Goal: Transaction & Acquisition: Register for event/course

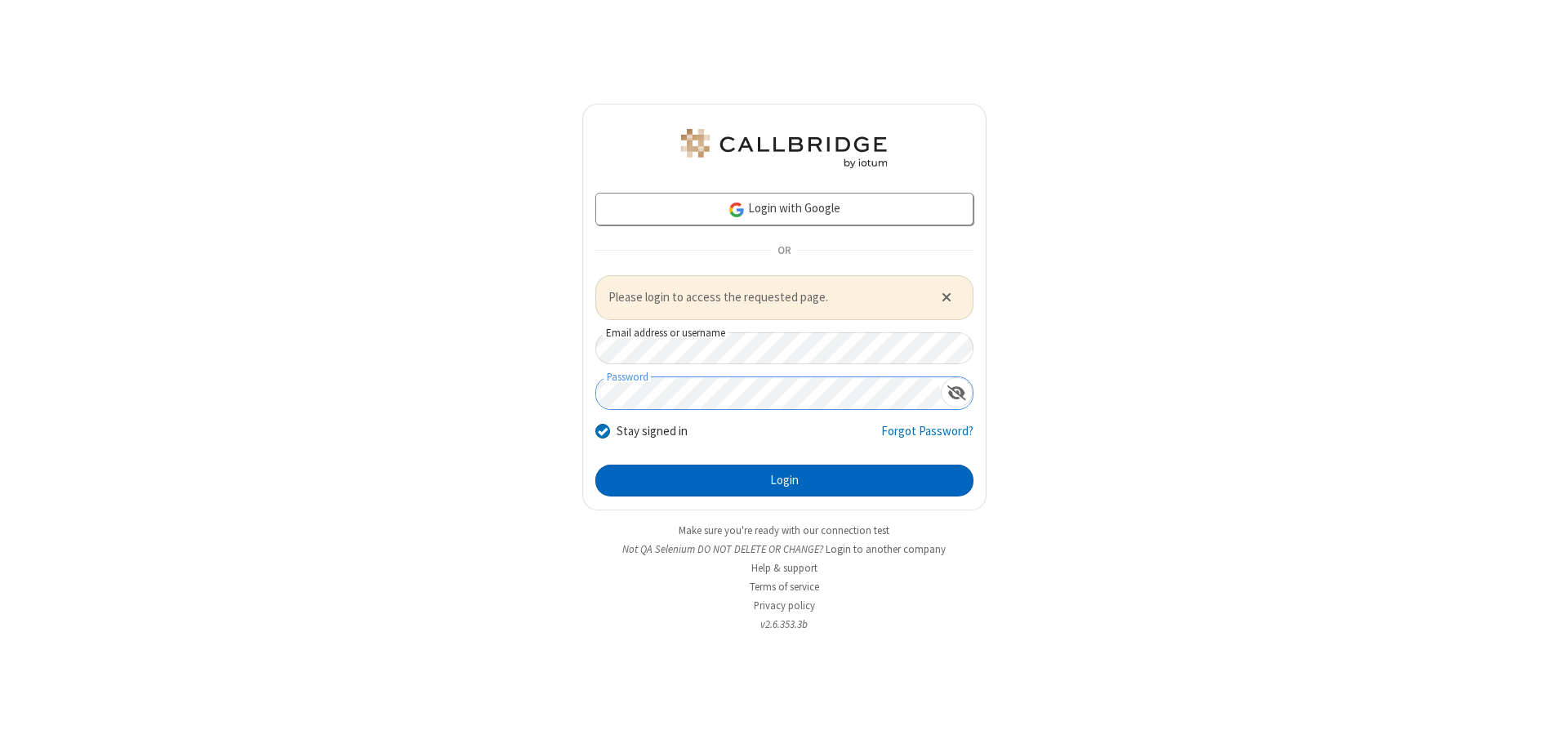
click at [784, 480] on button "Login" at bounding box center [784, 480] width 378 height 32
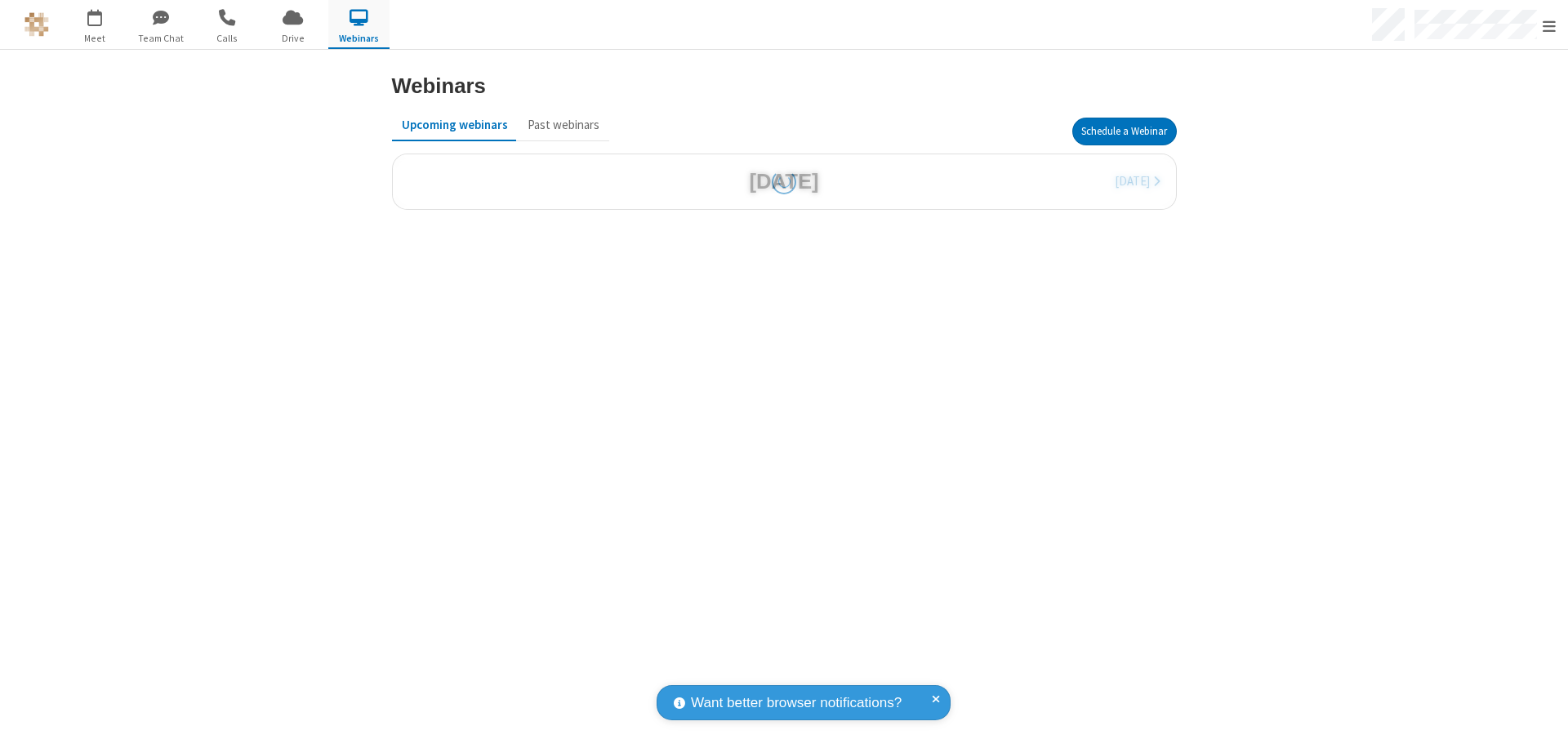
click at [1124, 131] on button "Schedule a Webinar" at bounding box center [1125, 131] width 105 height 28
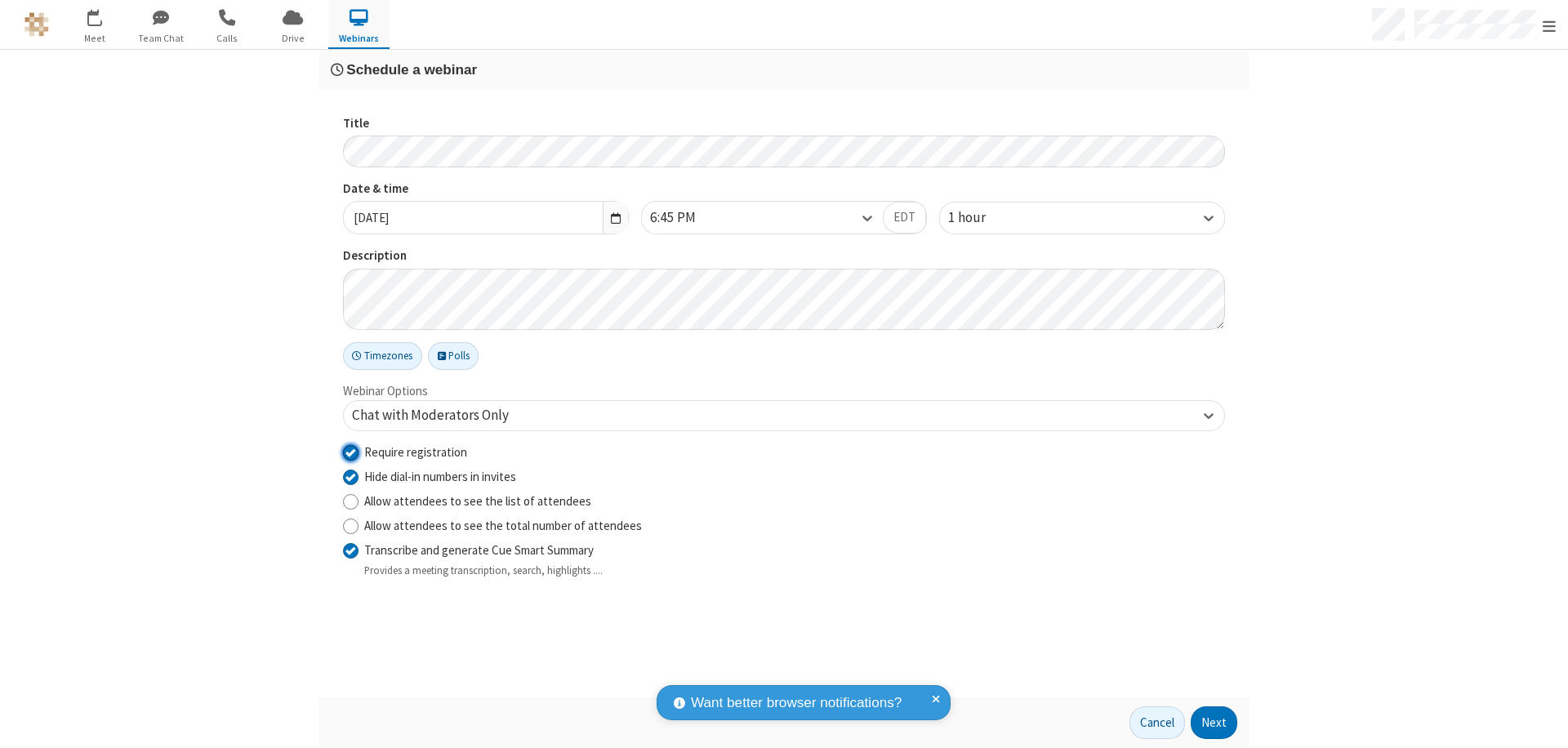
click at [351, 452] on input "Require registration" at bounding box center [351, 452] width 15 height 17
checkbox input "false"
click at [1214, 722] on button "Next" at bounding box center [1213, 722] width 47 height 32
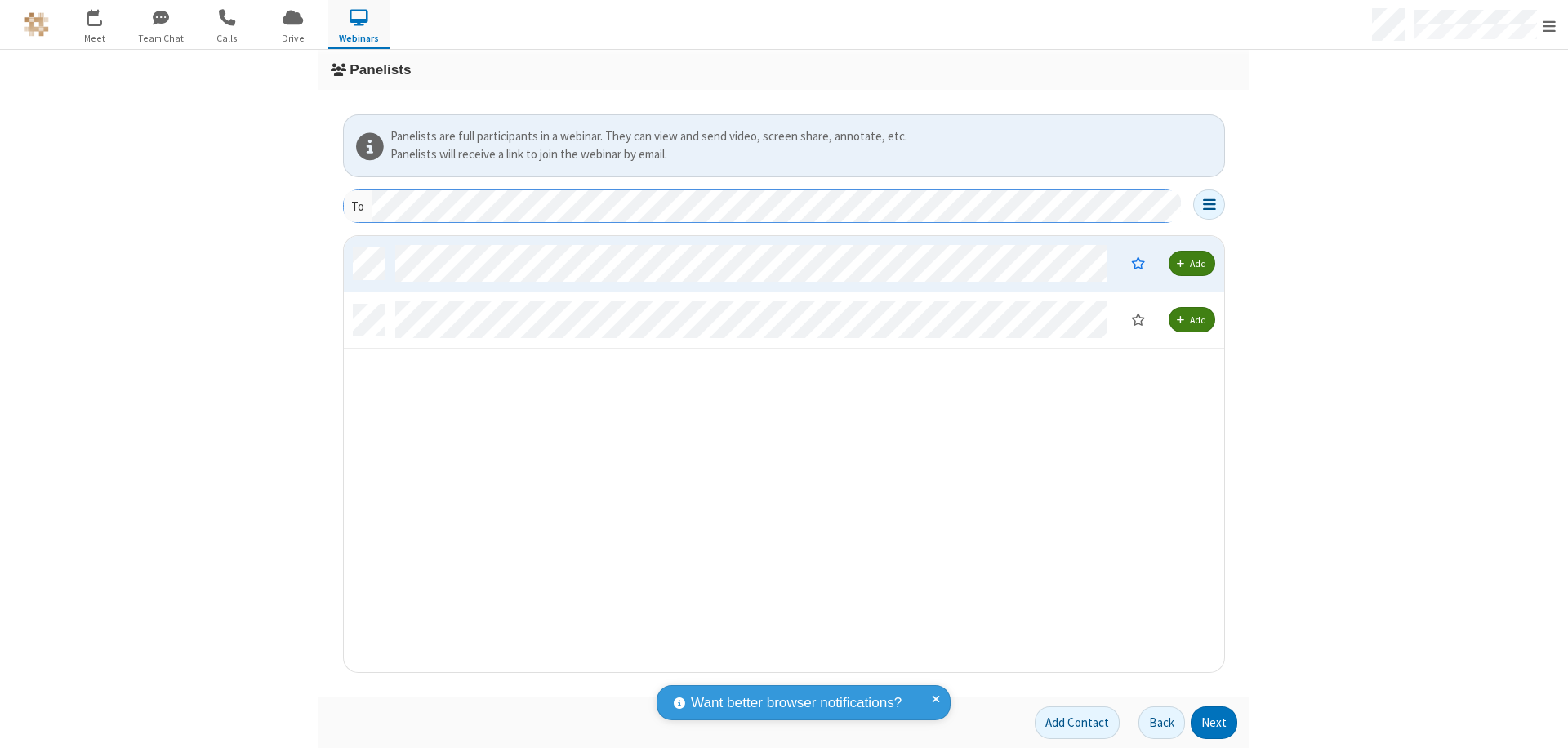
scroll to position [424, 868]
click at [1214, 722] on button "Next" at bounding box center [1213, 722] width 47 height 32
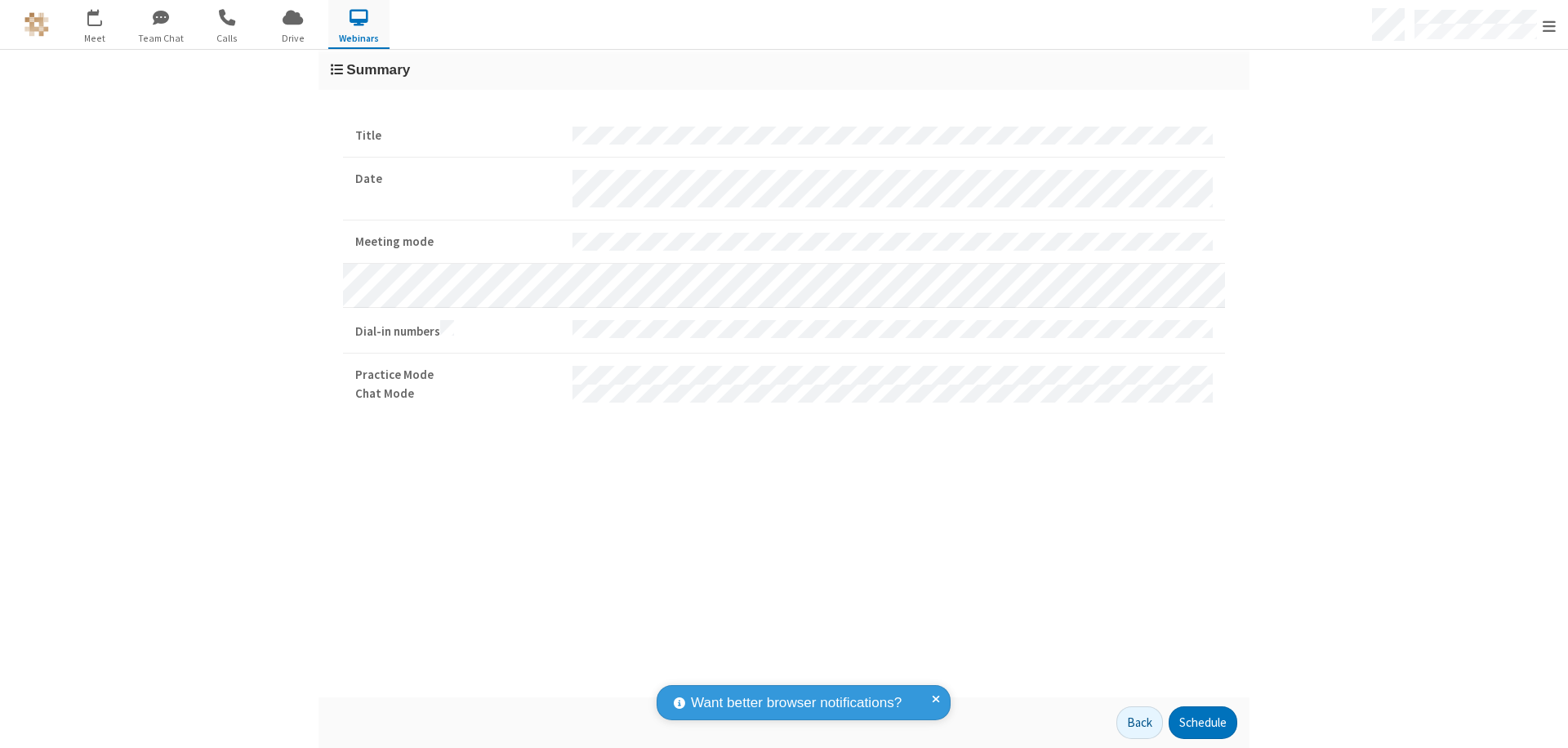
click at [1202, 722] on button "Schedule" at bounding box center [1203, 722] width 69 height 32
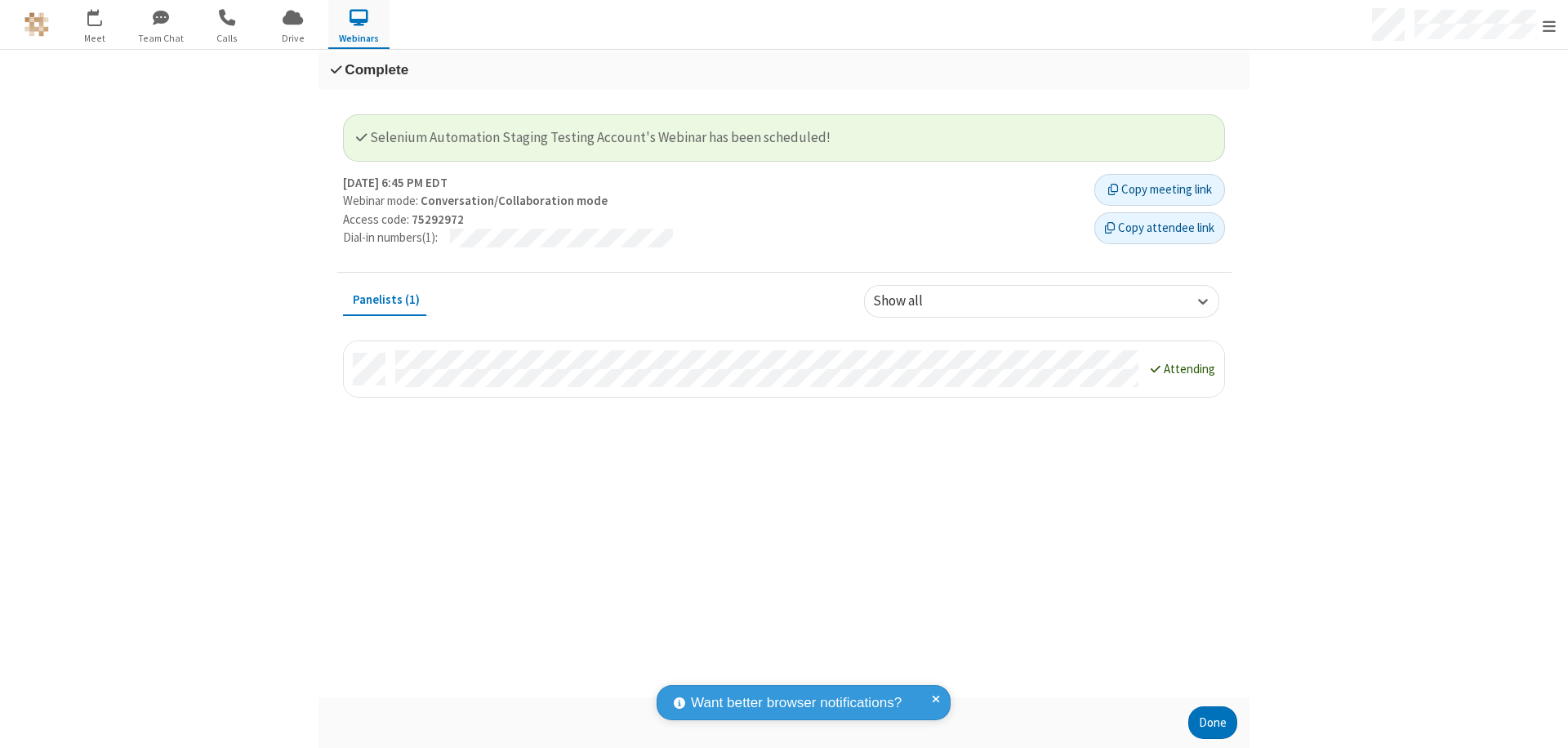
click at [1212, 722] on button "Done" at bounding box center [1212, 722] width 49 height 32
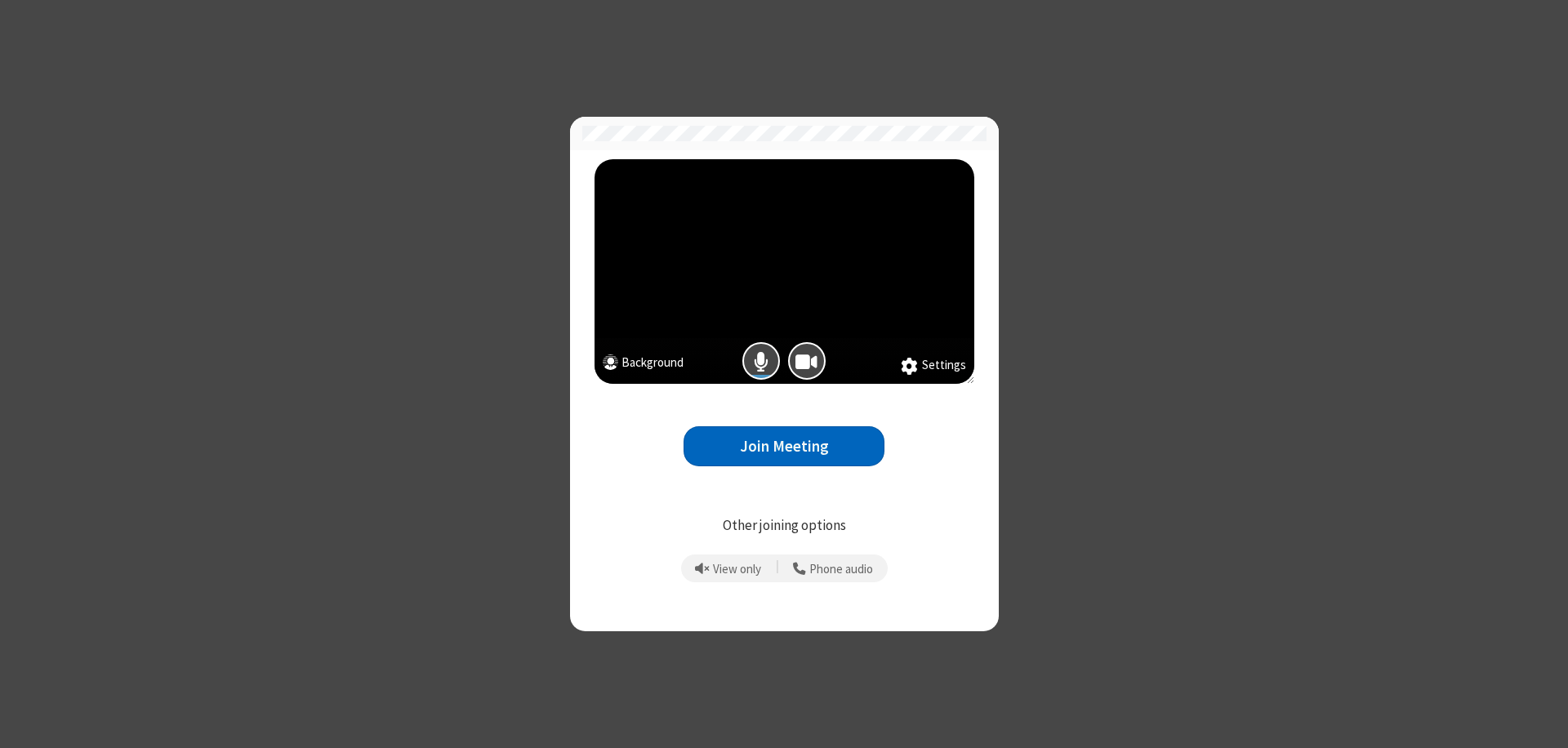
click at [784, 446] on button "Join Meeting" at bounding box center [784, 446] width 201 height 40
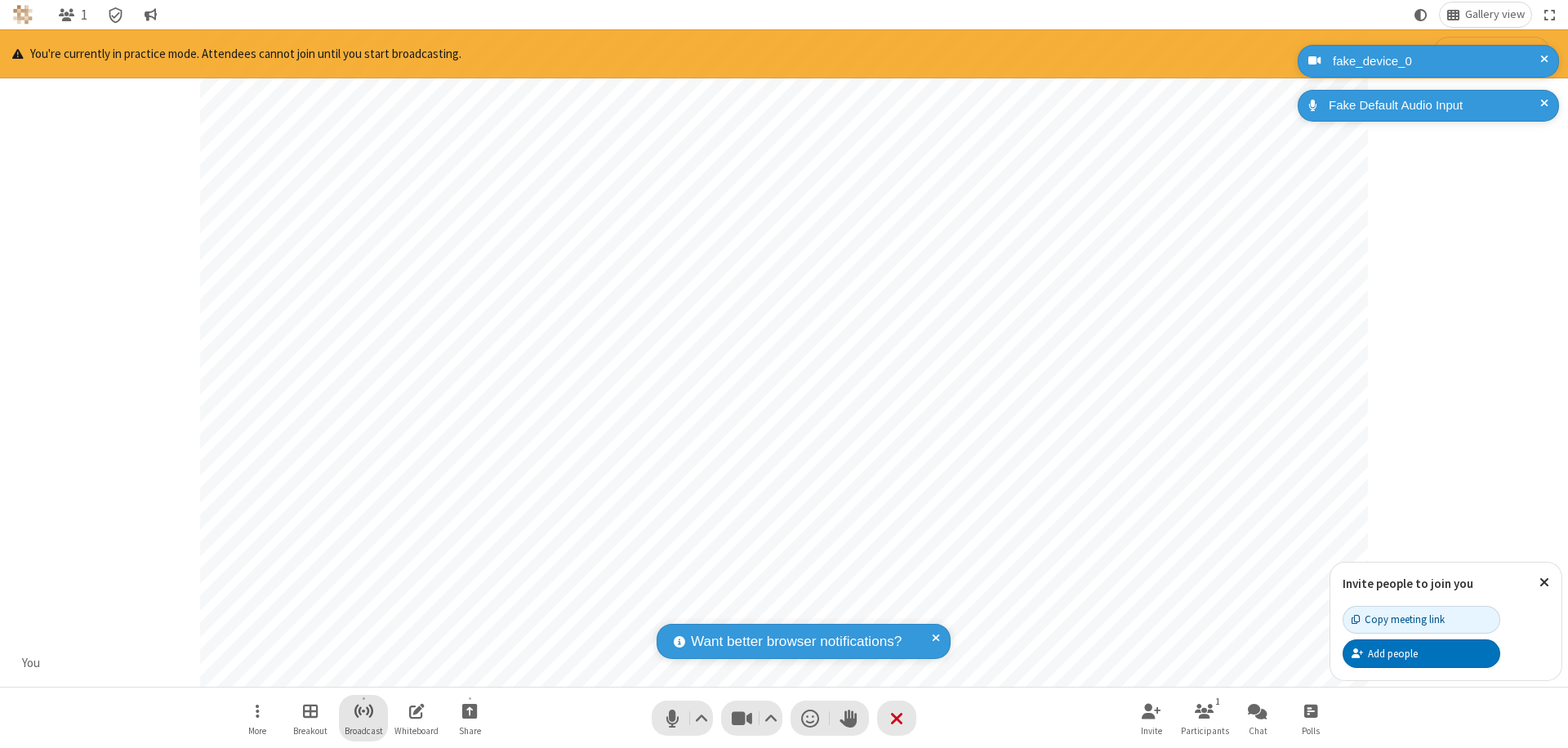
click at [362, 710] on span "Start broadcast" at bounding box center [363, 710] width 20 height 20
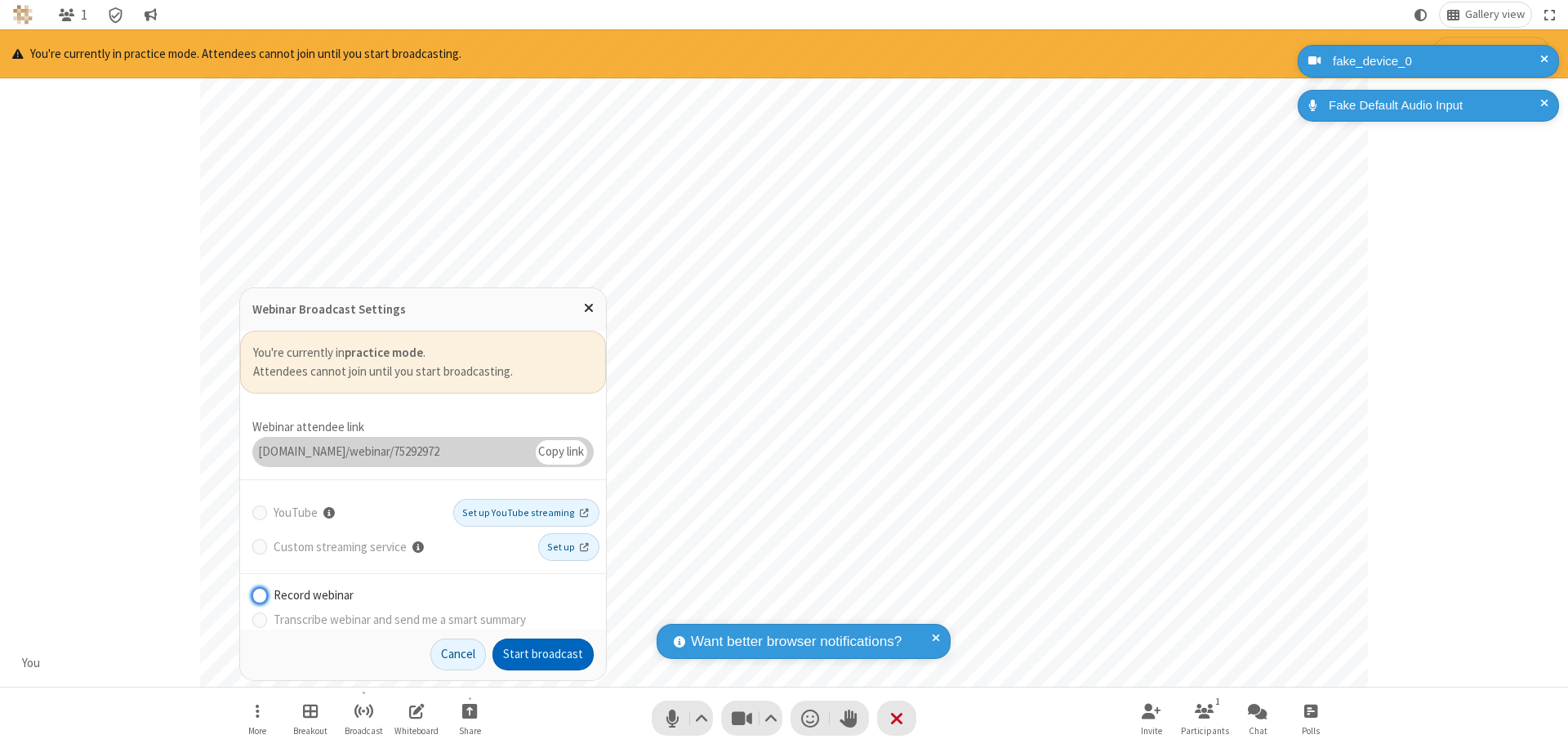
click at [543, 654] on button "Start broadcast" at bounding box center [543, 655] width 101 height 32
